Goal: Task Accomplishment & Management: Manage account settings

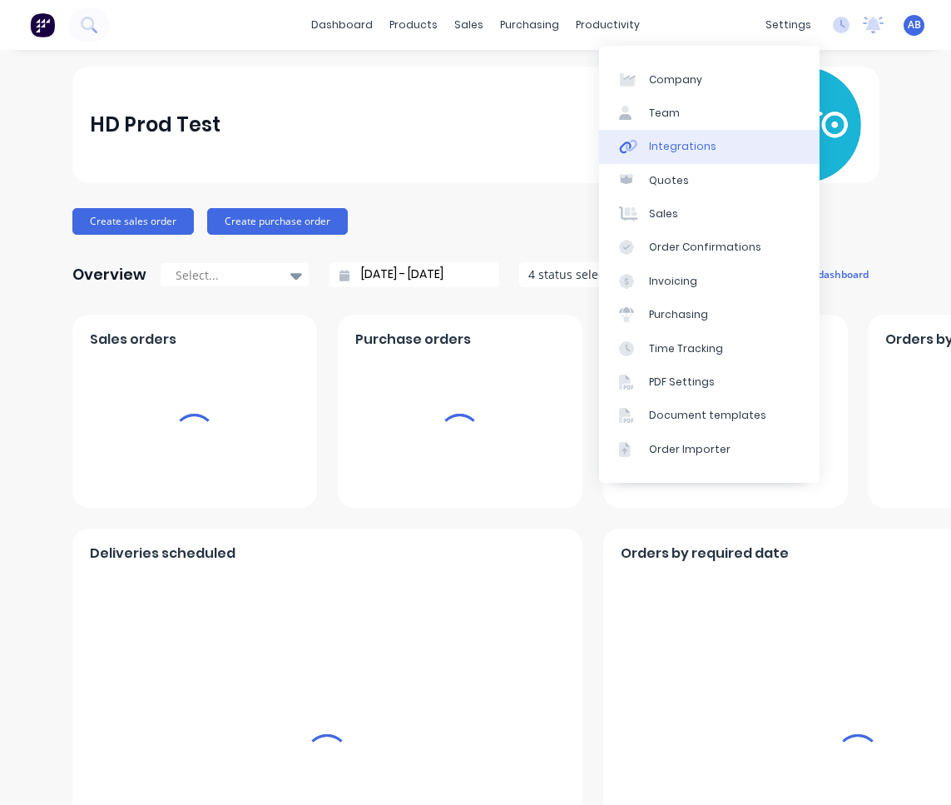
click at [719, 148] on link "Integrations" at bounding box center [709, 146] width 221 height 33
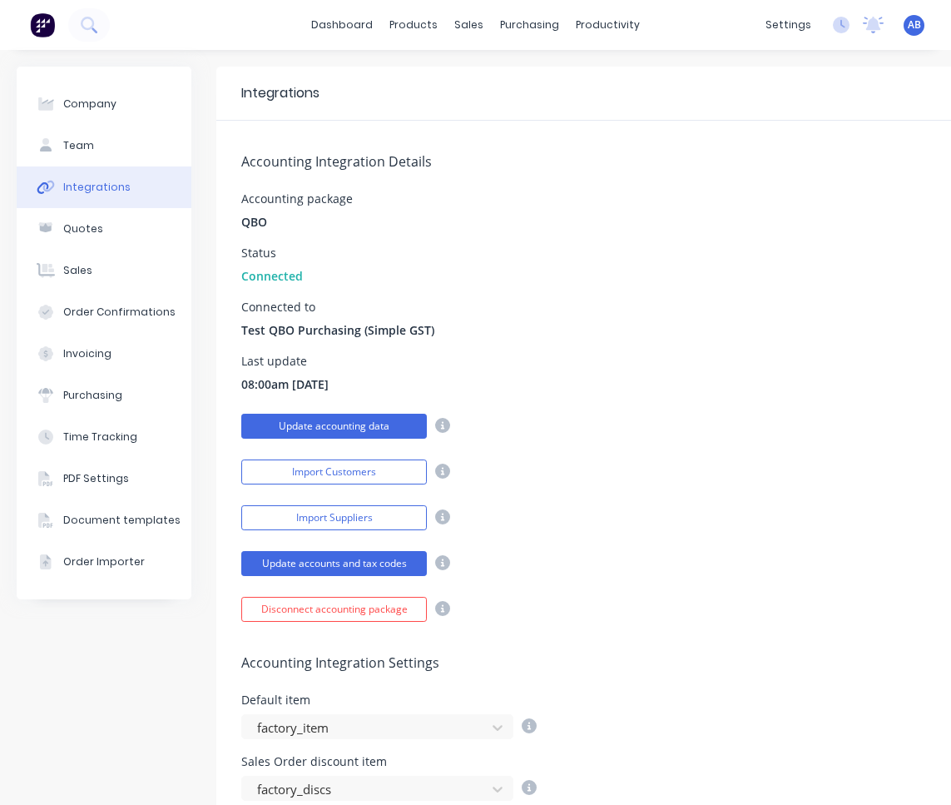
click at [393, 428] on button "Update accounting data" at bounding box center [334, 426] width 186 height 25
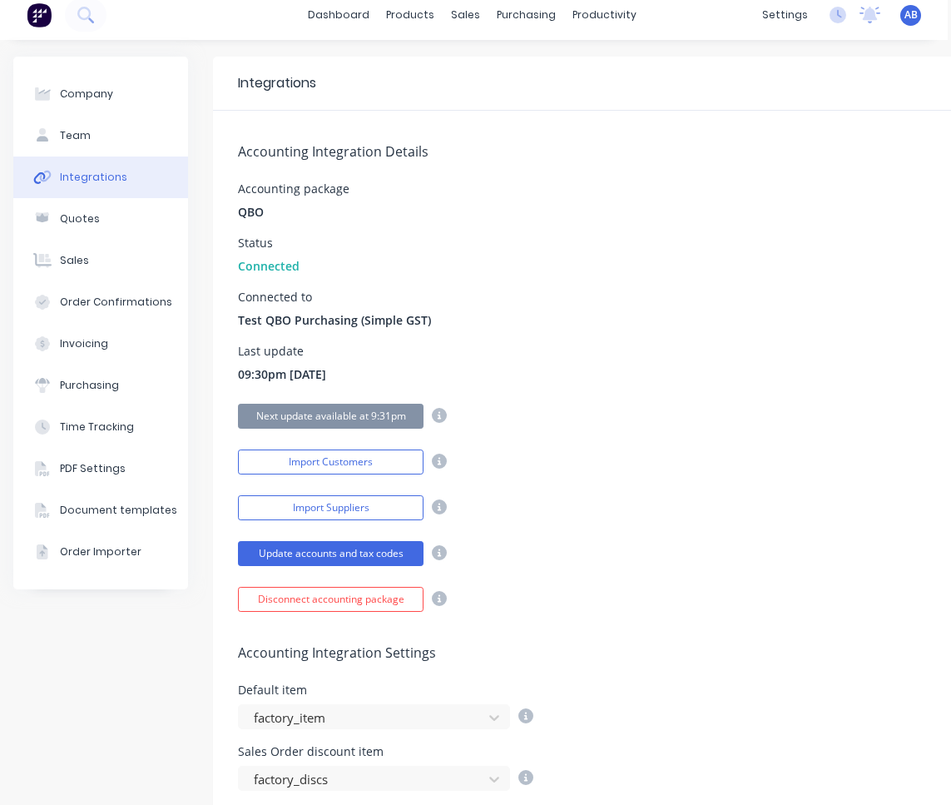
scroll to position [0, 3]
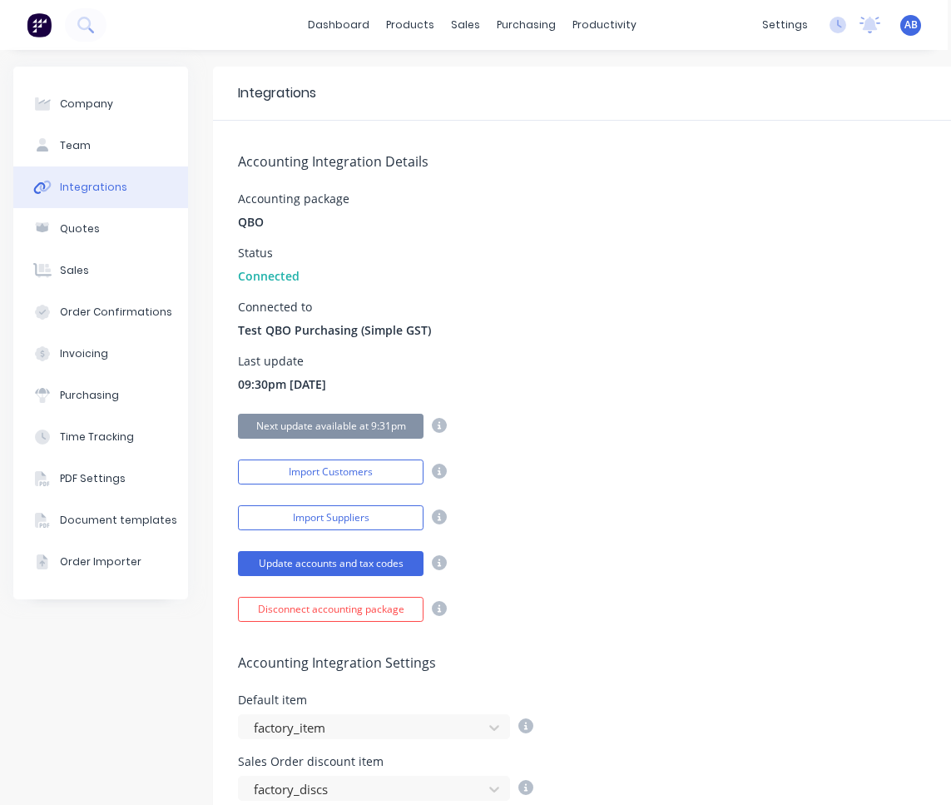
click at [915, 42] on div "dashboard products sales purchasing productivity dashboard products Product Cat…" at bounding box center [472, 25] width 951 height 50
click at [910, 29] on span "AB" at bounding box center [911, 24] width 13 height 15
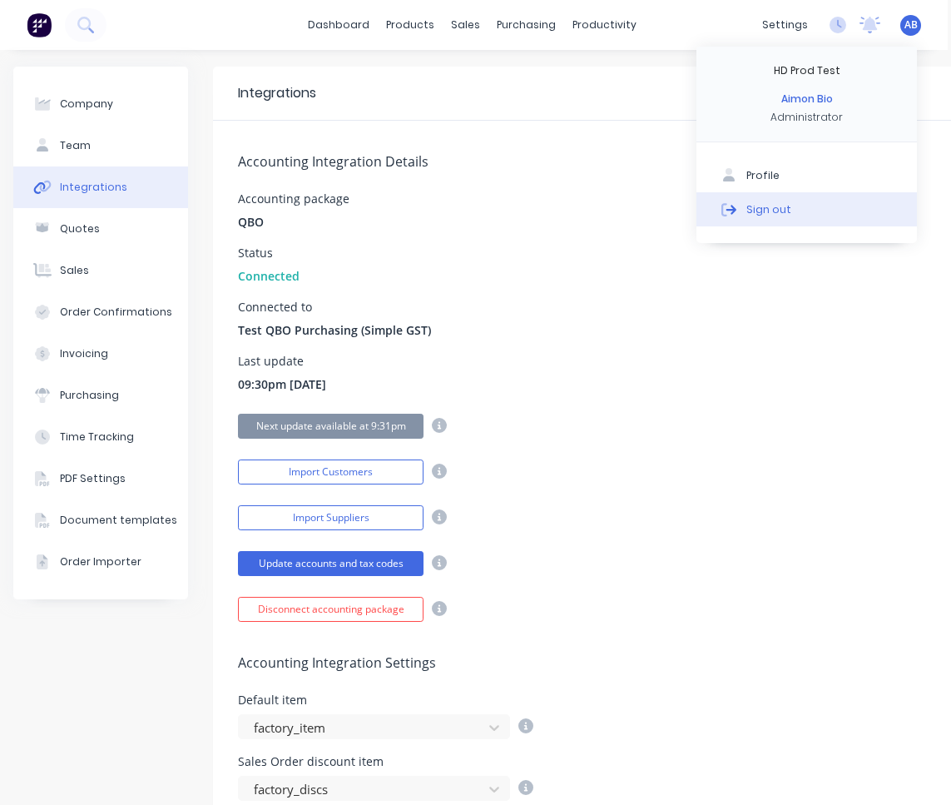
click at [801, 222] on button "Sign out" at bounding box center [807, 208] width 221 height 33
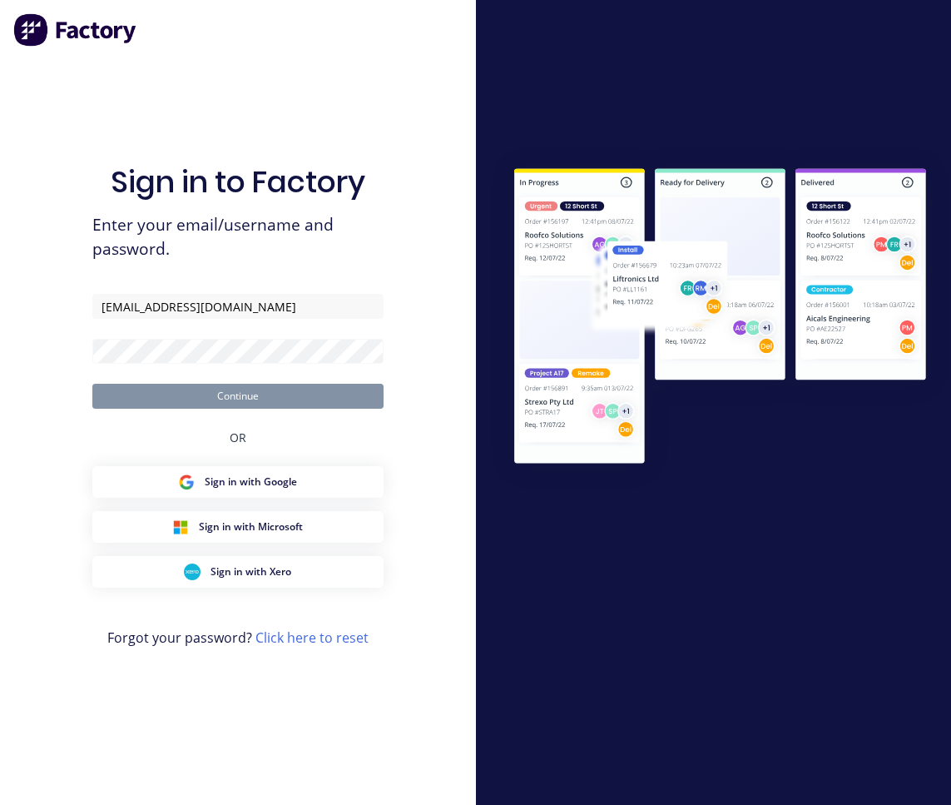
type input "[EMAIL_ADDRESS][DOMAIN_NAME]"
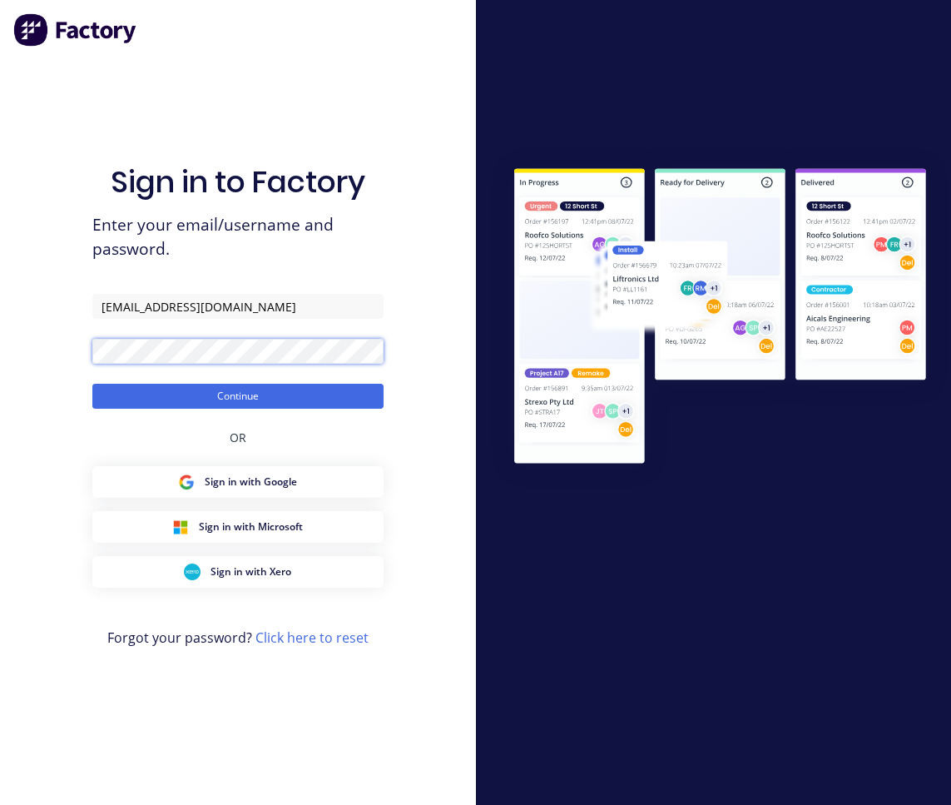
click at [92, 384] on button "Continue" at bounding box center [237, 396] width 291 height 25
